Goal: Task Accomplishment & Management: Manage account settings

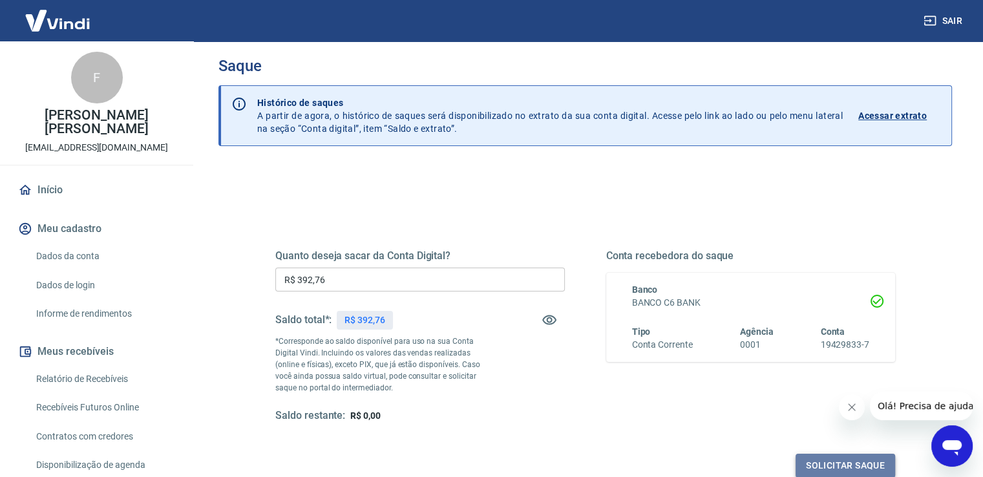
click at [857, 458] on button "Solicitar saque" at bounding box center [846, 466] width 100 height 24
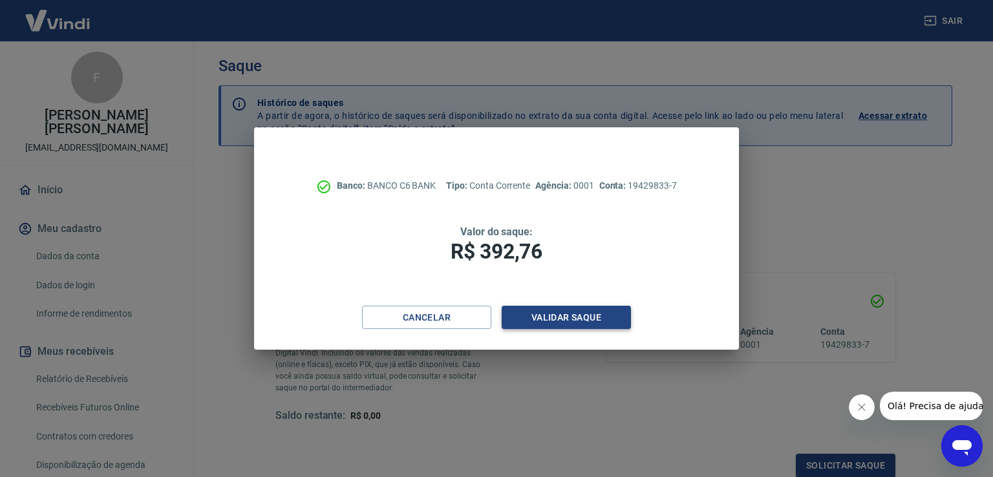
click at [602, 309] on button "Validar saque" at bounding box center [566, 318] width 129 height 24
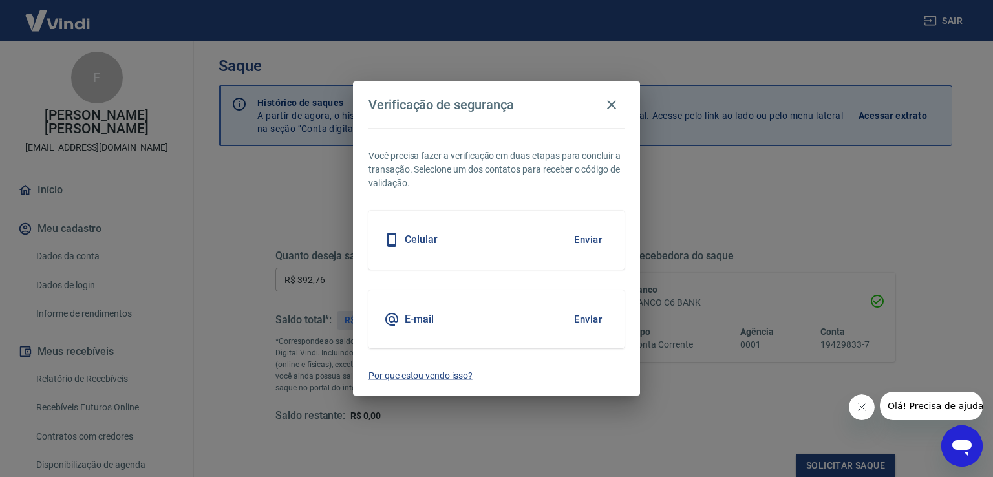
click at [508, 237] on div "Celular Enviar" at bounding box center [497, 240] width 256 height 58
click at [582, 234] on button "Enviar" at bounding box center [588, 239] width 42 height 27
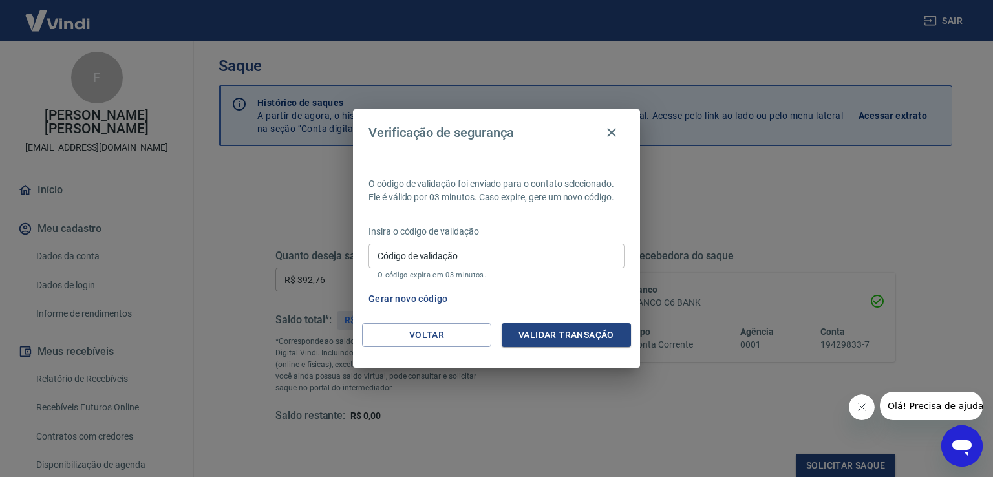
click at [499, 257] on input "Código de validação" at bounding box center [497, 256] width 256 height 24
click at [396, 299] on button "Gerar novo código" at bounding box center [408, 299] width 90 height 24
click at [612, 134] on icon "button" at bounding box center [611, 132] width 9 height 9
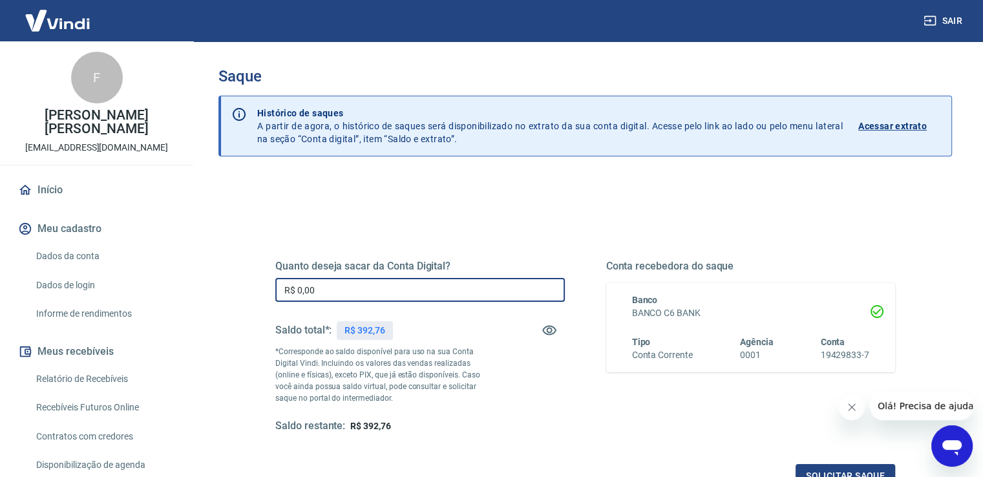
click at [320, 291] on input "R$ 0,00" at bounding box center [420, 290] width 290 height 24
type input "R$ 392,76"
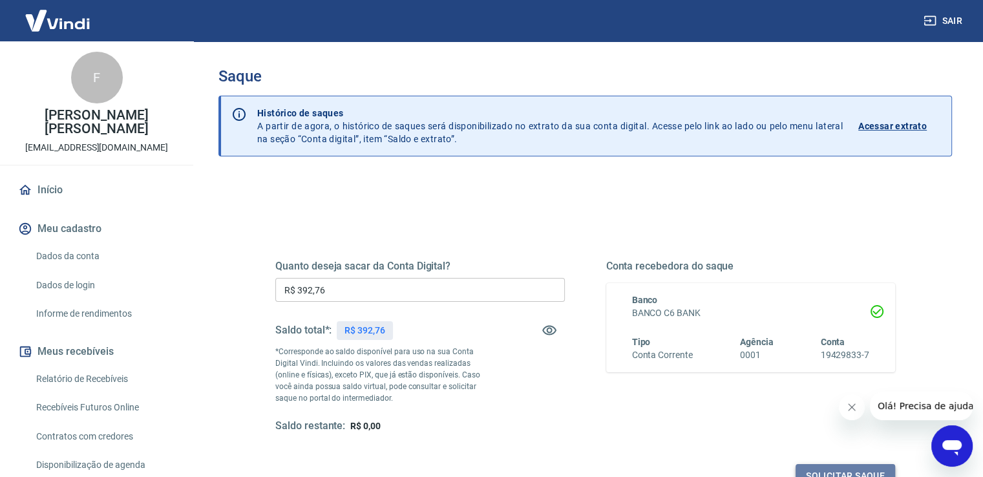
click at [822, 466] on button "Solicitar saque" at bounding box center [846, 476] width 100 height 24
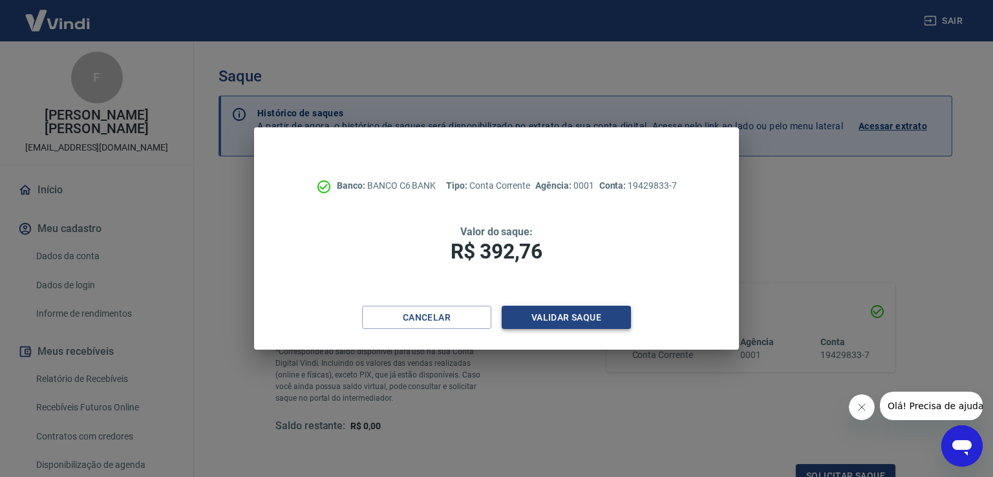
click at [593, 310] on button "Validar saque" at bounding box center [566, 318] width 129 height 24
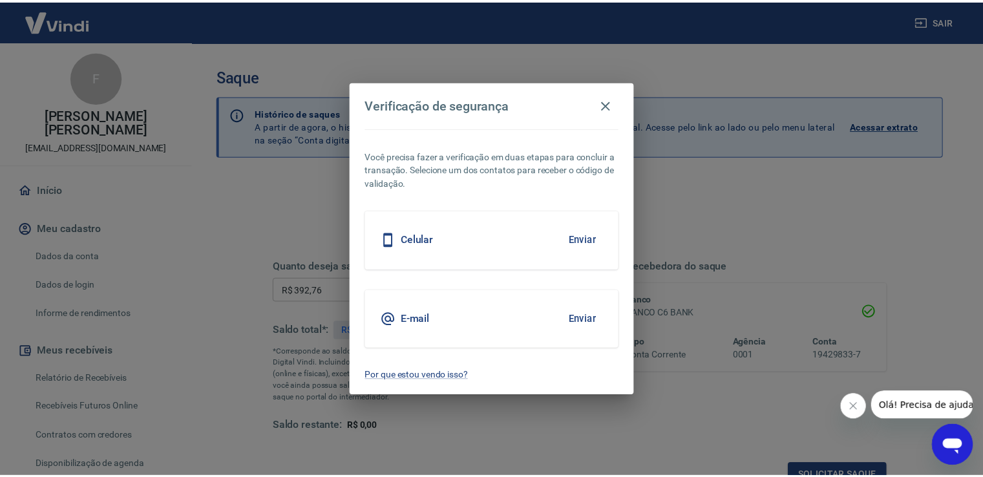
scroll to position [10, 0]
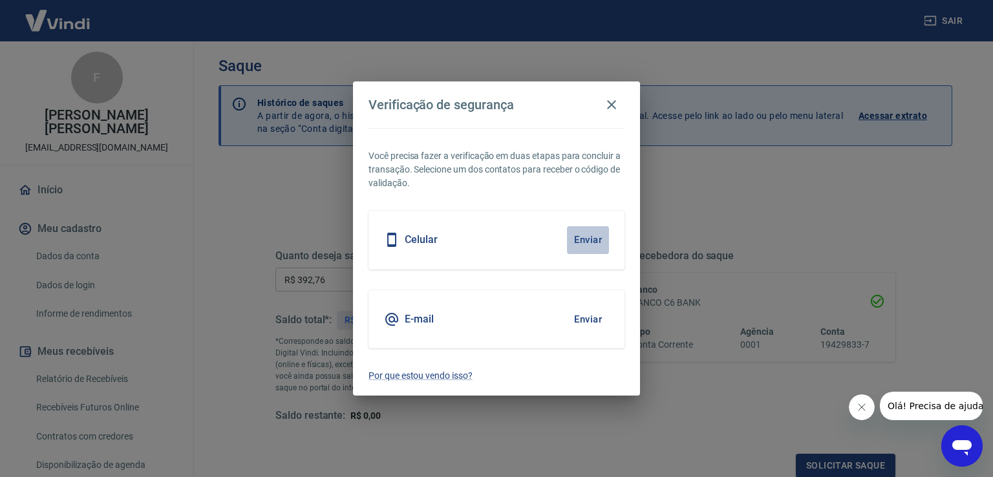
click at [593, 245] on button "Enviar" at bounding box center [588, 239] width 42 height 27
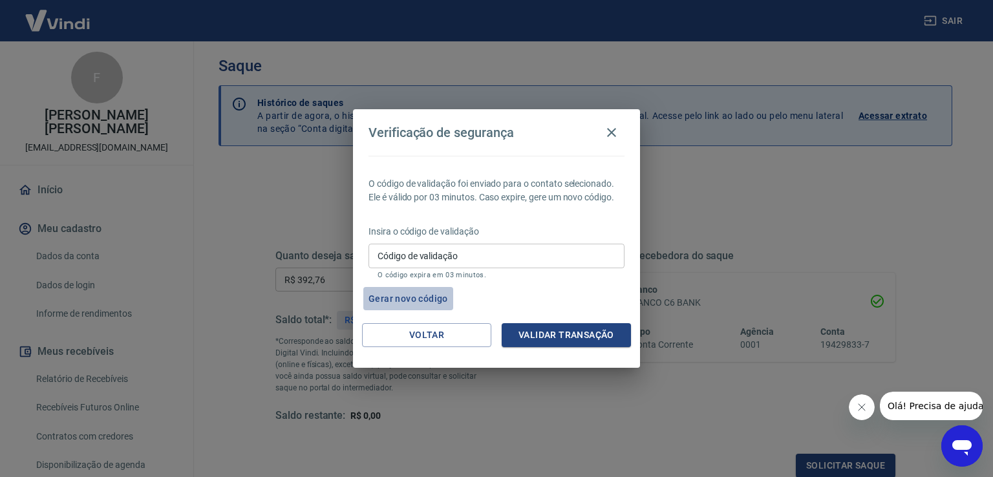
click at [409, 298] on button "Gerar novo código" at bounding box center [408, 299] width 90 height 24
click at [616, 138] on icon "button" at bounding box center [612, 133] width 16 height 16
